Goal: Information Seeking & Learning: Learn about a topic

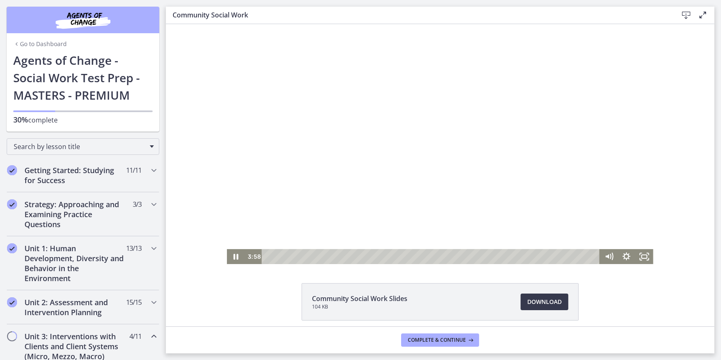
scroll to position [352, 0]
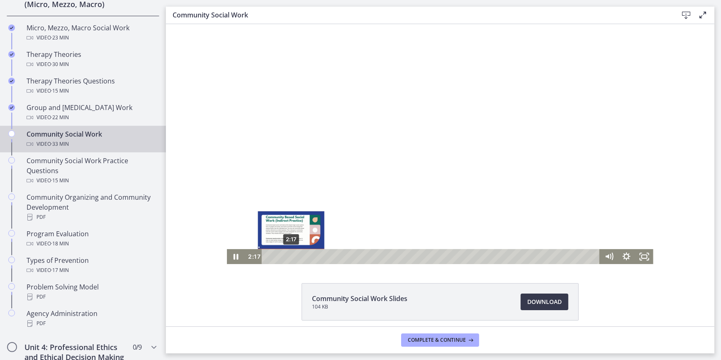
click at [288, 254] on div "2:17" at bounding box center [431, 256] width 327 height 15
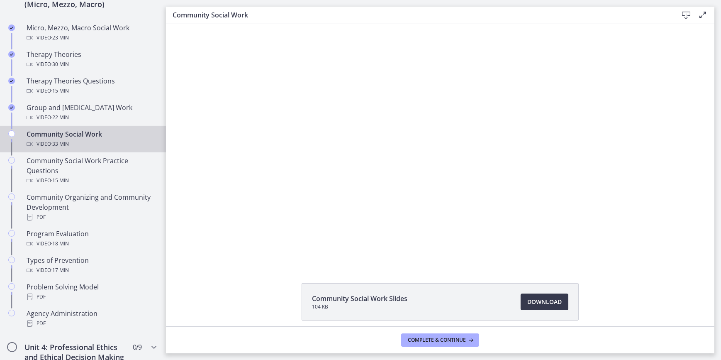
click at [195, 187] on div "Click for sound @keyframes VOLUME_SMALL_WAVE_FLASH { 0% { opacity: 0; } 33% { o…" at bounding box center [439, 144] width 548 height 240
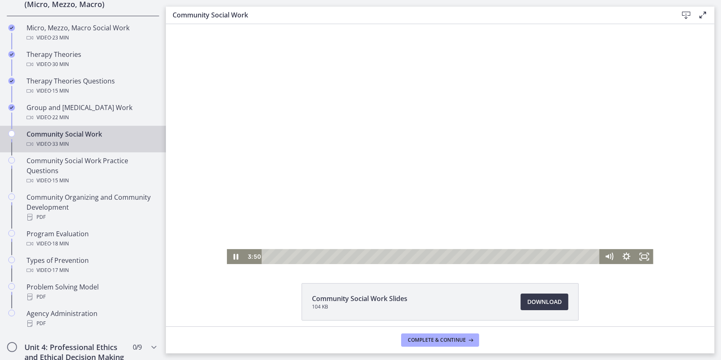
drag, startPoint x: 429, startPoint y: 98, endPoint x: 435, endPoint y: 110, distance: 13.7
click at [430, 100] on div at bounding box center [439, 144] width 426 height 240
click at [359, 112] on div at bounding box center [439, 144] width 426 height 240
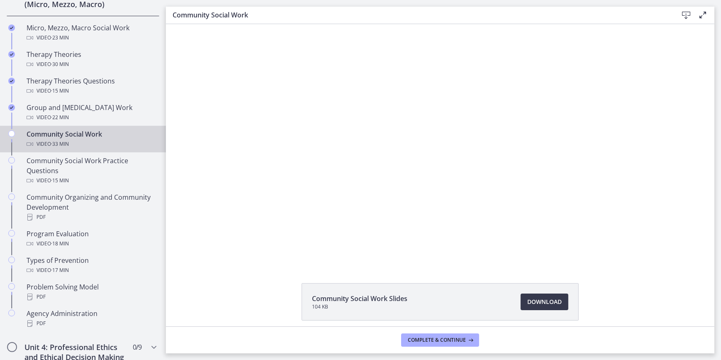
click at [226, 24] on button "Play Video: cbe5qimtov91j64ic0dg.mp4" at bounding box center [226, 24] width 0 height 0
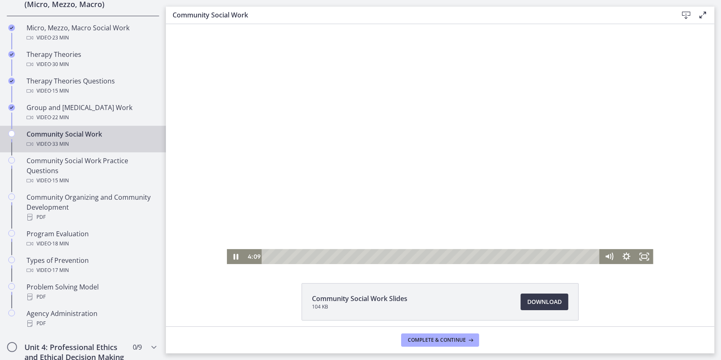
click at [226, 24] on button "Pause: cbe5qimtov91j64ic0dg.mp4" at bounding box center [226, 24] width 0 height 0
click at [226, 24] on button "Play Video: cbe5qimtov91j64ic0dg.mp4" at bounding box center [226, 24] width 0 height 0
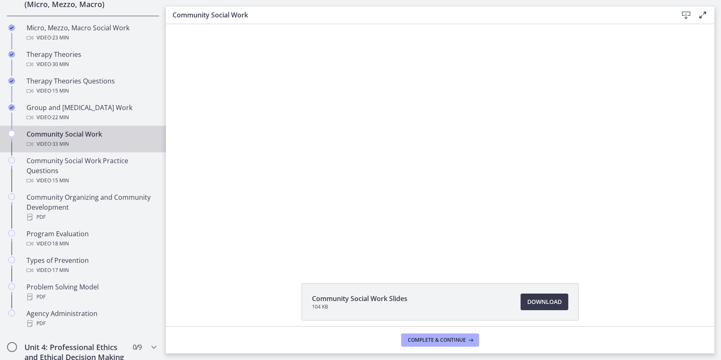
click at [226, 24] on button "Pause: cbe5qimtov91j64ic0dg.mp4" at bounding box center [226, 24] width 0 height 0
click at [226, 24] on button "Play Video: cbe5qimtov91j64ic0dg.mp4" at bounding box center [226, 24] width 0 height 0
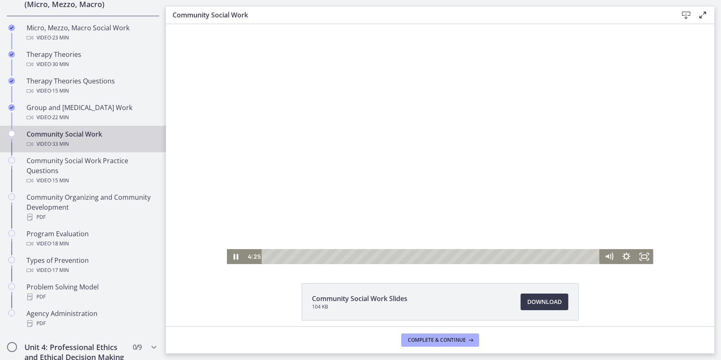
click at [226, 24] on button "Pause: cbe5qimtov91j64ic0dg.mp4" at bounding box center [226, 24] width 0 height 0
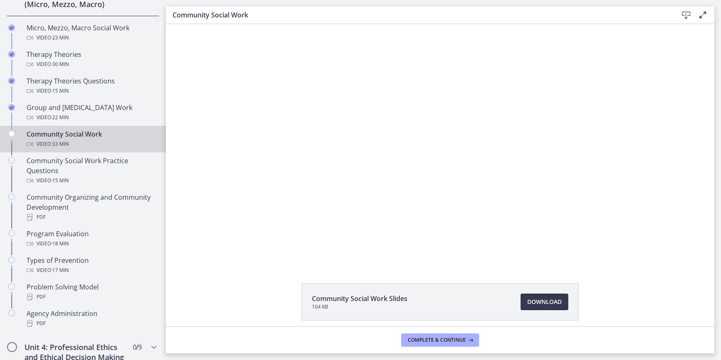
click at [226, 24] on button "Play Video: cbe5qimtov91j64ic0dg.mp4" at bounding box center [226, 24] width 0 height 0
click at [226, 24] on button "Pause: cbe5qimtov91j64ic0dg.mp4" at bounding box center [226, 24] width 0 height 0
click at [226, 24] on button "Play Video: cbe5qimtov91j64ic0dg.mp4" at bounding box center [226, 24] width 0 height 0
click at [226, 24] on button "Pause: cbe5qimtov91j64ic0dg.mp4" at bounding box center [226, 24] width 0 height 0
click at [226, 24] on button "Play Video: cbe5qimtov91j64ic0dg.mp4" at bounding box center [226, 24] width 0 height 0
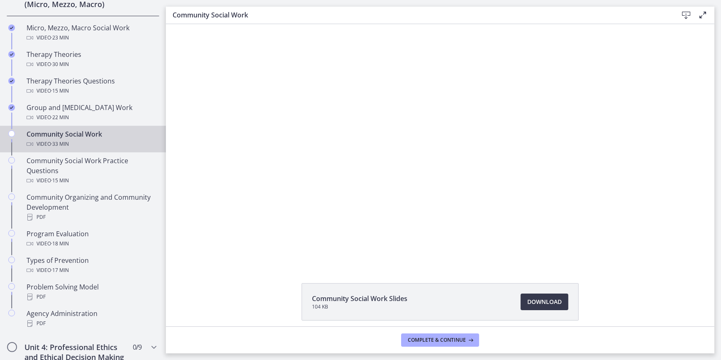
click at [226, 24] on button "Pause: cbe5qimtov91j64ic0dg.mp4" at bounding box center [226, 24] width 0 height 0
click at [226, 24] on button "Play Video: cbe5qimtov91j64ic0dg.mp4" at bounding box center [226, 24] width 0 height 0
click at [226, 24] on button "Pause: cbe5qimtov91j64ic0dg.mp4" at bounding box center [226, 24] width 0 height 0
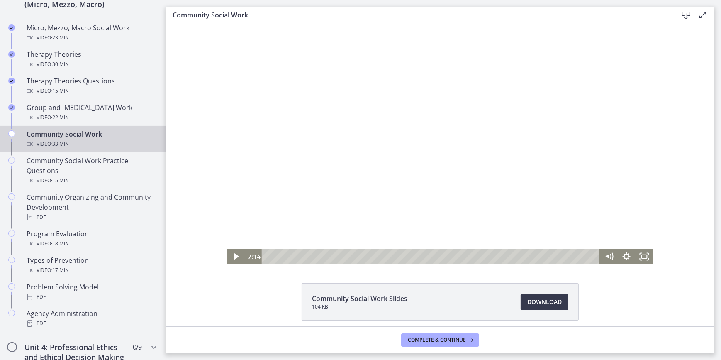
click at [306, 184] on div at bounding box center [439, 144] width 426 height 240
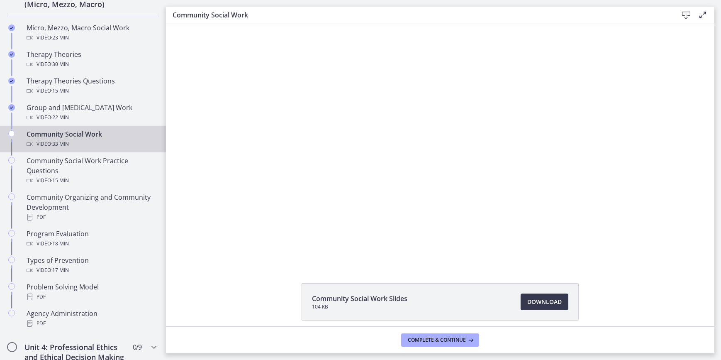
click at [226, 24] on button "Pause: cbe5qimtov91j64ic0dg.mp4" at bounding box center [226, 24] width 0 height 0
click at [226, 24] on button "Play Video: cbe5qimtov91j64ic0dg.mp4" at bounding box center [226, 24] width 0 height 0
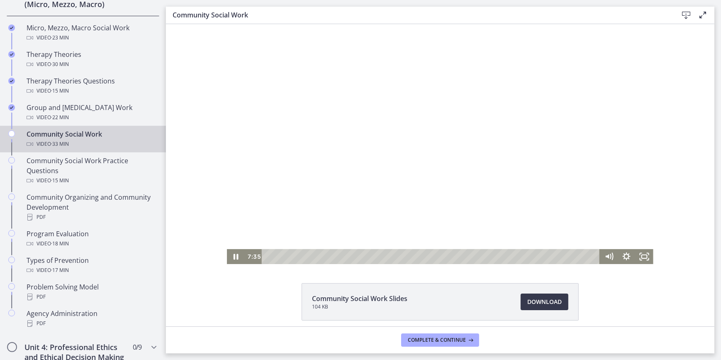
click at [226, 24] on button "Pause: cbe5qimtov91j64ic0dg.mp4" at bounding box center [226, 24] width 0 height 0
click at [410, 131] on div at bounding box center [439, 144] width 426 height 240
click at [347, 257] on div "Playbar" at bounding box center [349, 256] width 5 height 5
click at [344, 257] on div "Playbar" at bounding box center [346, 256] width 5 height 5
click at [375, 159] on div at bounding box center [439, 144] width 426 height 240
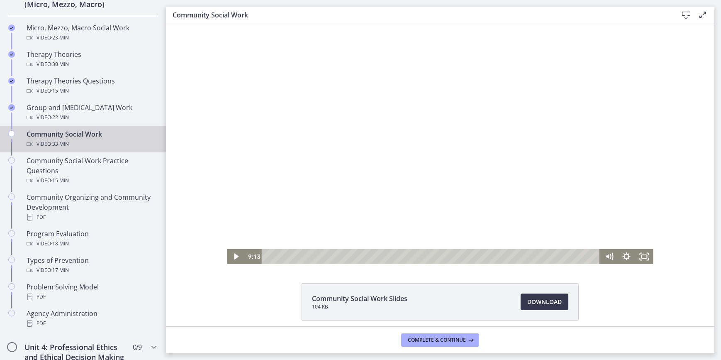
click at [342, 134] on div at bounding box center [439, 144] width 426 height 240
click at [411, 257] on div "Playbar" at bounding box center [413, 256] width 5 height 5
click at [286, 143] on div at bounding box center [439, 144] width 426 height 240
click at [433, 255] on div "Playbar" at bounding box center [435, 256] width 5 height 5
click at [430, 255] on div "Playbar" at bounding box center [432, 256] width 5 height 5
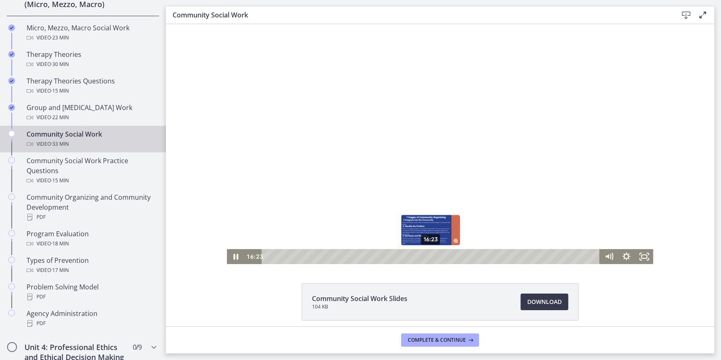
click at [428, 255] on div "Playbar" at bounding box center [430, 256] width 5 height 5
click at [323, 150] on div at bounding box center [439, 144] width 426 height 240
click at [332, 136] on div at bounding box center [439, 144] width 426 height 240
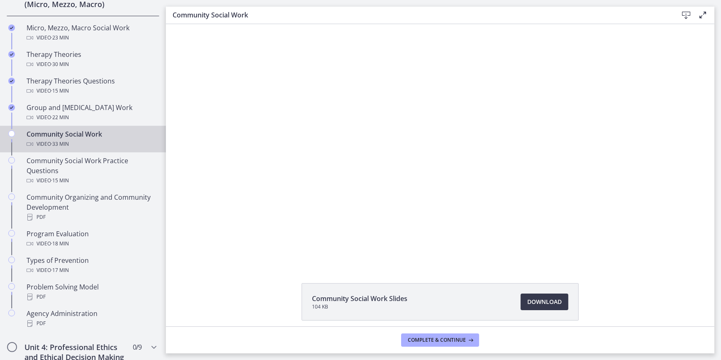
click at [226, 24] on button "Pause: cbe5qimtov91j64ic0dg.mp4" at bounding box center [226, 24] width 0 height 0
click at [226, 24] on button "Play Video: cbe5qimtov91j64ic0dg.mp4" at bounding box center [226, 24] width 0 height 0
click at [226, 24] on button "Pause: cbe5qimtov91j64ic0dg.mp4" at bounding box center [226, 24] width 0 height 0
click at [226, 24] on button "Play Video: cbe5qimtov91j64ic0dg.mp4" at bounding box center [226, 24] width 0 height 0
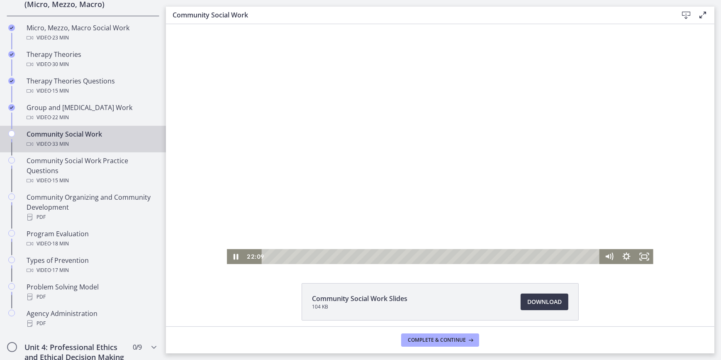
click at [226, 24] on button "Pause: cbe5qimtov91j64ic0dg.mp4" at bounding box center [226, 24] width 0 height 0
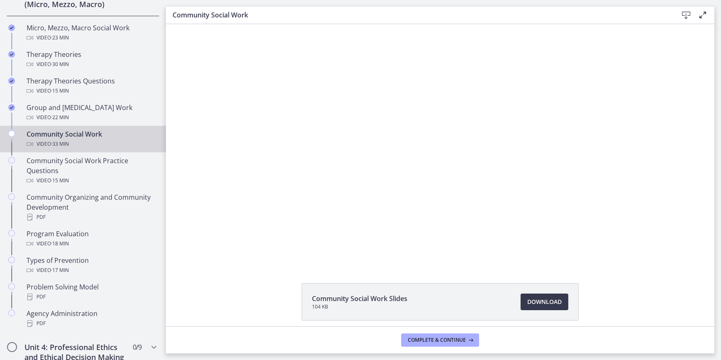
click at [226, 24] on button "Play Video: cbe5qimtov91j64ic0dg.mp4" at bounding box center [226, 24] width 0 height 0
click at [226, 24] on button "Pause: cbe5qimtov91j64ic0dg.mp4" at bounding box center [226, 24] width 0 height 0
click at [226, 24] on button "Play Video: cbe5qimtov91j64ic0dg.mp4" at bounding box center [226, 24] width 0 height 0
click at [226, 24] on button "Pause: cbe5qimtov91j64ic0dg.mp4" at bounding box center [226, 24] width 0 height 0
click at [226, 24] on button "Play Video: cbe5qimtov91j64ic0dg.mp4" at bounding box center [226, 24] width 0 height 0
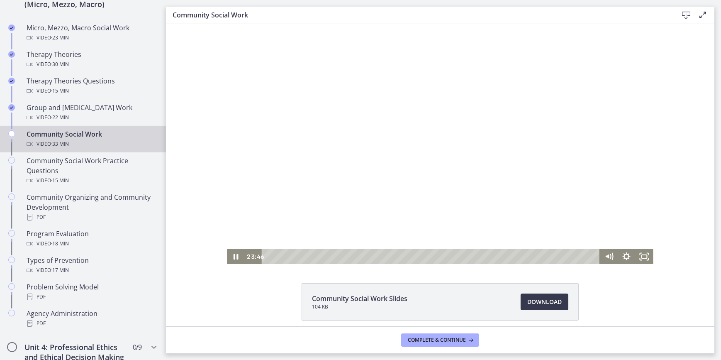
click at [226, 24] on button "Pause: cbe5qimtov91j64ic0dg.mp4" at bounding box center [226, 24] width 0 height 0
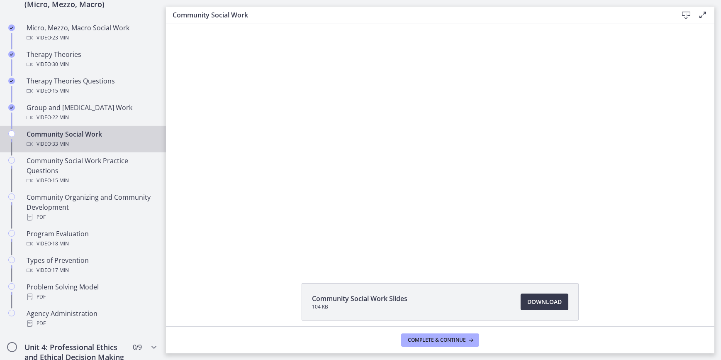
click at [226, 24] on button "Play Video: cbe5qimtov91j64ic0dg.mp4" at bounding box center [226, 24] width 0 height 0
click at [226, 24] on button "Pause: cbe5qimtov91j64ic0dg.mp4" at bounding box center [226, 24] width 0 height 0
drag, startPoint x: 358, startPoint y: 155, endPoint x: 359, endPoint y: 163, distance: 8.7
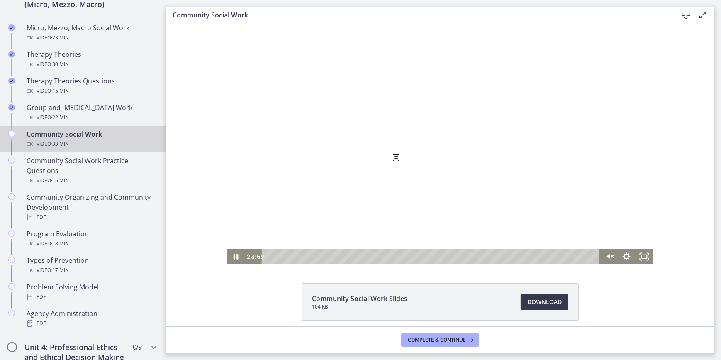
click at [385, 153] on div at bounding box center [439, 144] width 426 height 240
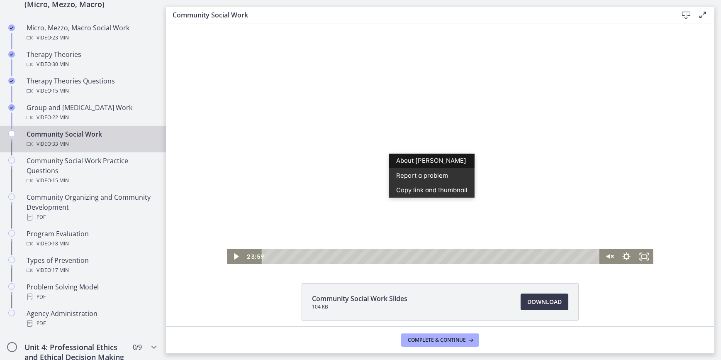
click at [389, 153] on link "About [PERSON_NAME]" at bounding box center [431, 160] width 85 height 15
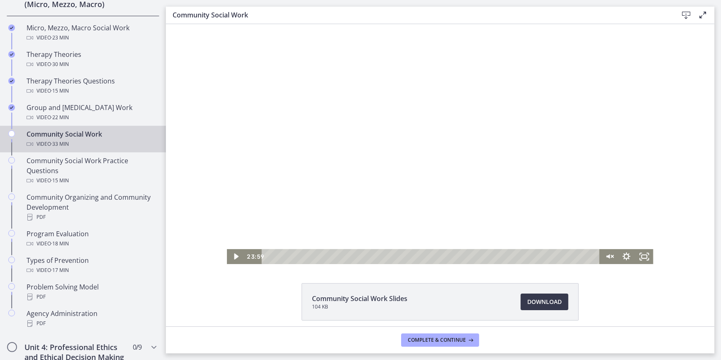
click at [458, 113] on div at bounding box center [439, 144] width 426 height 240
click at [431, 138] on div at bounding box center [439, 144] width 426 height 240
click at [234, 256] on icon "Play Video" at bounding box center [236, 256] width 5 height 6
click at [502, 256] on div "Playbar" at bounding box center [504, 256] width 5 height 5
click at [607, 252] on icon "Unmute" at bounding box center [608, 256] width 18 height 15
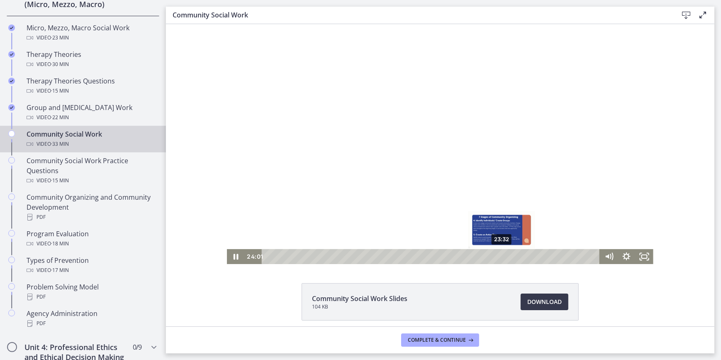
click at [499, 257] on div "23:32" at bounding box center [431, 256] width 327 height 15
click at [500, 255] on div "23:42" at bounding box center [431, 256] width 327 height 15
click at [510, 258] on div "24:39" at bounding box center [431, 256] width 327 height 15
click at [506, 255] on div "24:14" at bounding box center [431, 256] width 327 height 15
click at [502, 255] on div "23:54" at bounding box center [431, 256] width 327 height 15
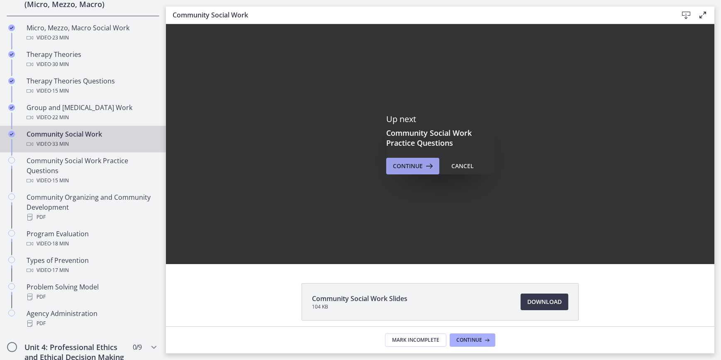
click at [418, 161] on span "Continue" at bounding box center [408, 166] width 30 height 10
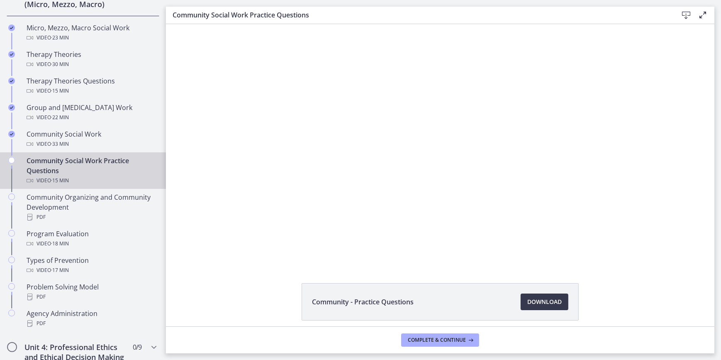
click at [414, 174] on div at bounding box center [440, 144] width 477 height 240
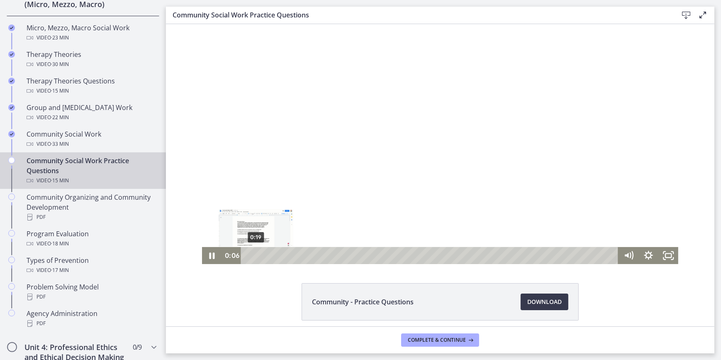
click at [252, 253] on div "0:19" at bounding box center [431, 255] width 366 height 17
click at [257, 253] on div "0:30" at bounding box center [431, 255] width 366 height 17
click at [260, 253] on div "0:37" at bounding box center [431, 255] width 366 height 17
click at [261, 253] on div "Playbar" at bounding box center [262, 255] width 5 height 5
click at [264, 254] on div "0:41" at bounding box center [431, 255] width 366 height 17
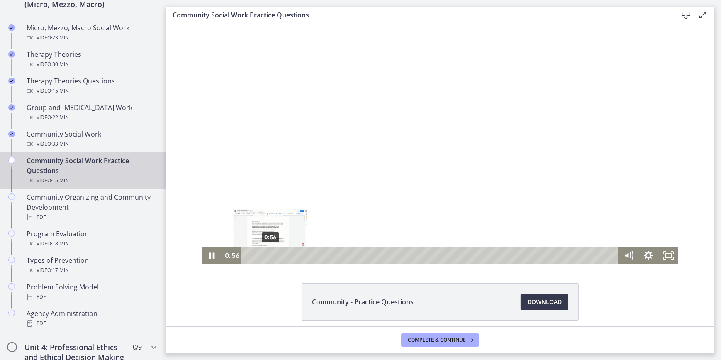
click at [267, 254] on div "0:56" at bounding box center [431, 255] width 366 height 17
click at [269, 255] on div "Playbar" at bounding box center [271, 255] width 5 height 5
click at [271, 255] on div "Playbar" at bounding box center [271, 255] width 5 height 5
click at [273, 255] on div "Playbar" at bounding box center [275, 255] width 5 height 5
click at [276, 256] on div "Playbar" at bounding box center [275, 255] width 5 height 5
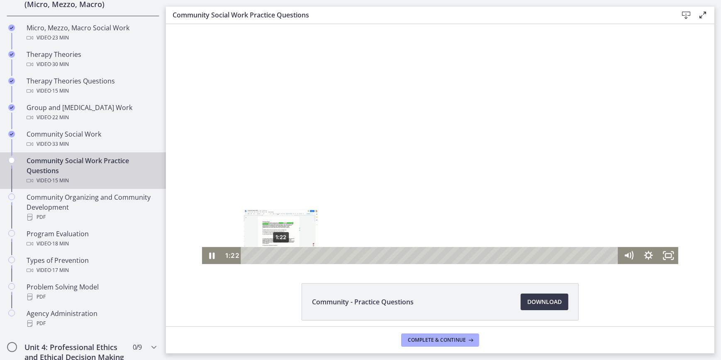
click at [278, 256] on div "Playbar" at bounding box center [279, 255] width 5 height 5
click at [281, 257] on div "1:29" at bounding box center [431, 255] width 366 height 17
click at [284, 257] on div "1:38" at bounding box center [431, 255] width 366 height 17
click at [287, 257] on div "1:43" at bounding box center [431, 255] width 366 height 17
click at [289, 257] on div "1:52" at bounding box center [431, 255] width 366 height 17
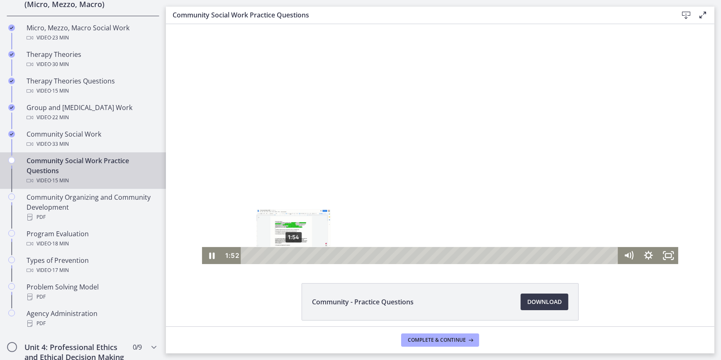
click at [292, 257] on div "Playbar" at bounding box center [291, 255] width 5 height 5
click at [295, 148] on div at bounding box center [440, 144] width 477 height 240
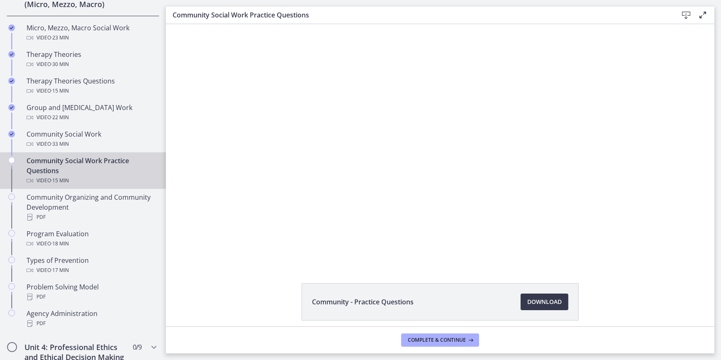
click at [295, 148] on div at bounding box center [440, 144] width 477 height 240
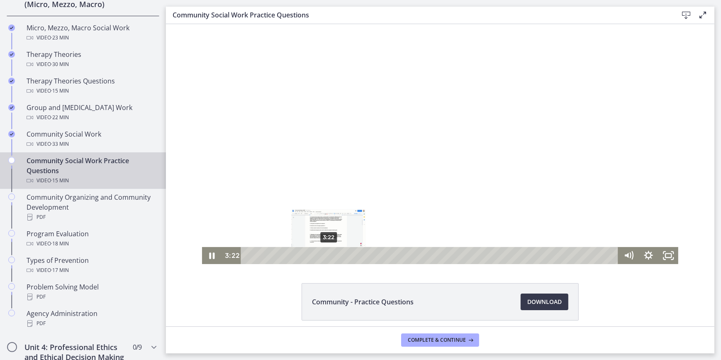
click at [326, 255] on div "3:22" at bounding box center [431, 255] width 366 height 17
click at [319, 166] on div at bounding box center [440, 144] width 477 height 240
